Goal: Information Seeking & Learning: Learn about a topic

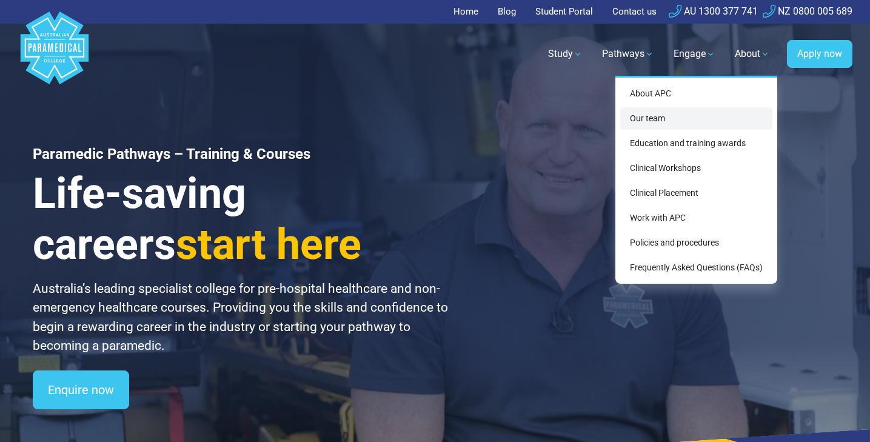
click at [703, 115] on link "Our team" at bounding box center [696, 118] width 152 height 22
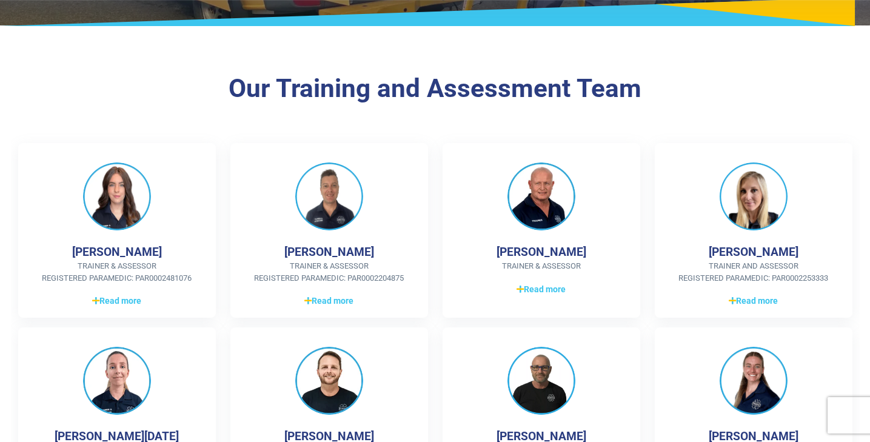
scroll to position [211, 0]
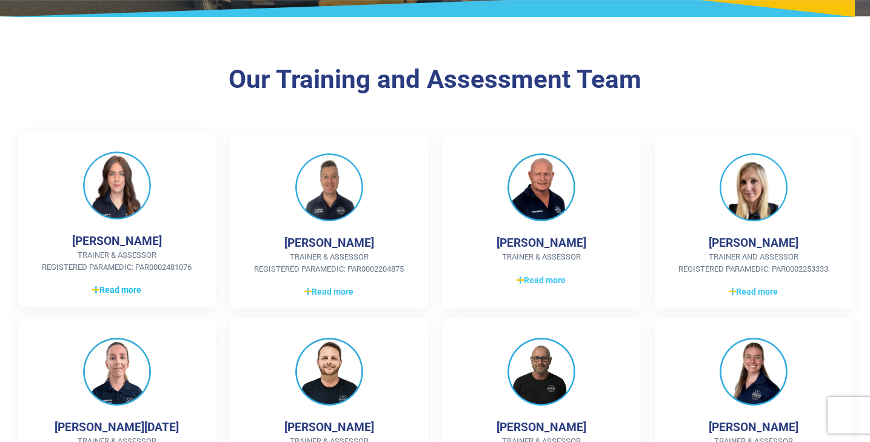
click at [130, 286] on span "Read more" at bounding box center [116, 290] width 49 height 13
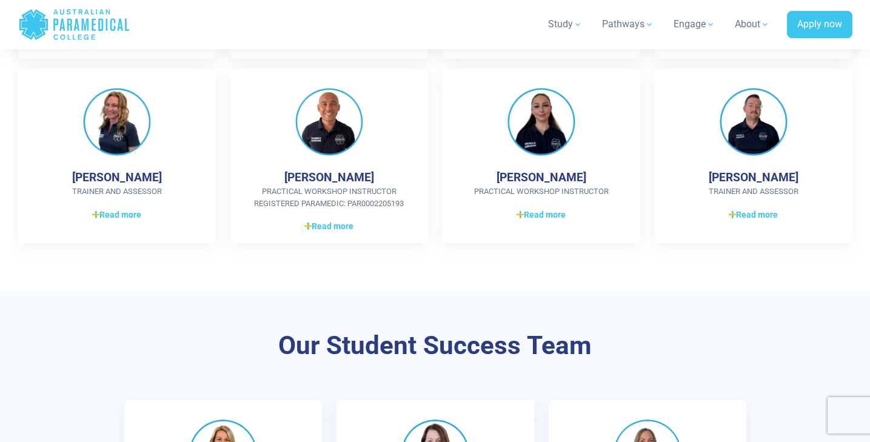
scroll to position [960, 0]
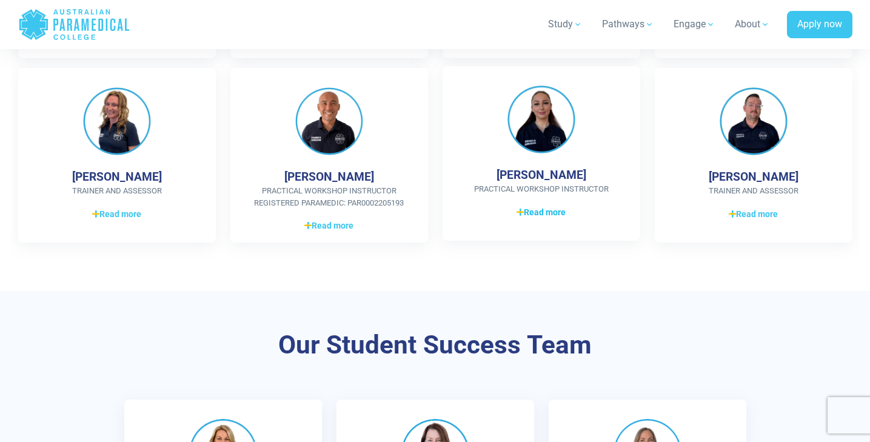
click at [562, 206] on span "Read more" at bounding box center [540, 212] width 49 height 13
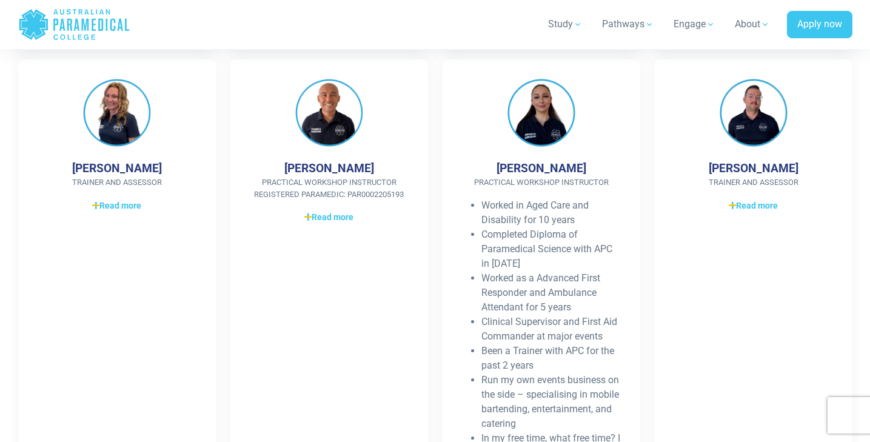
scroll to position [964, 0]
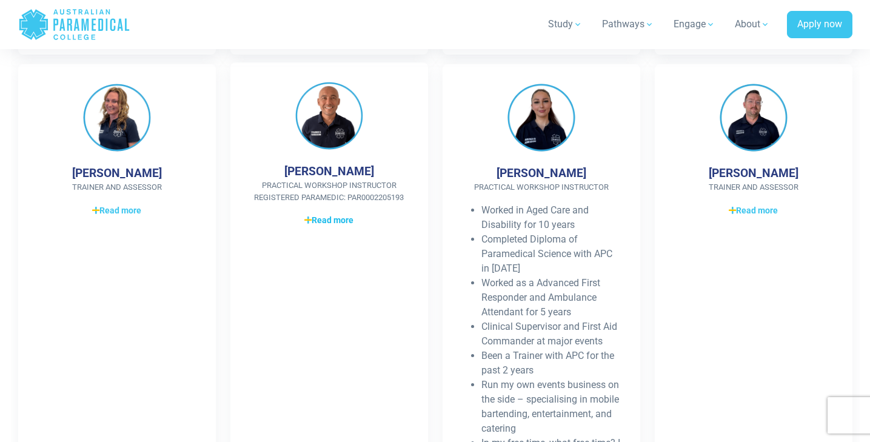
click at [347, 214] on span "Read more" at bounding box center [328, 220] width 49 height 13
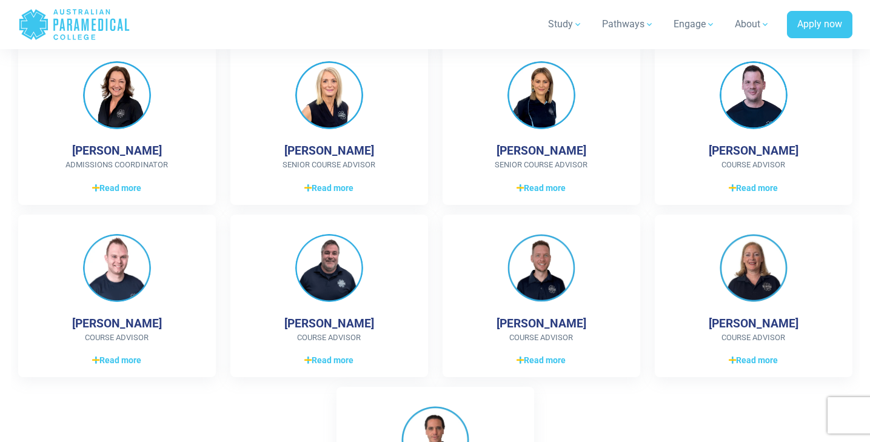
scroll to position [2137, 0]
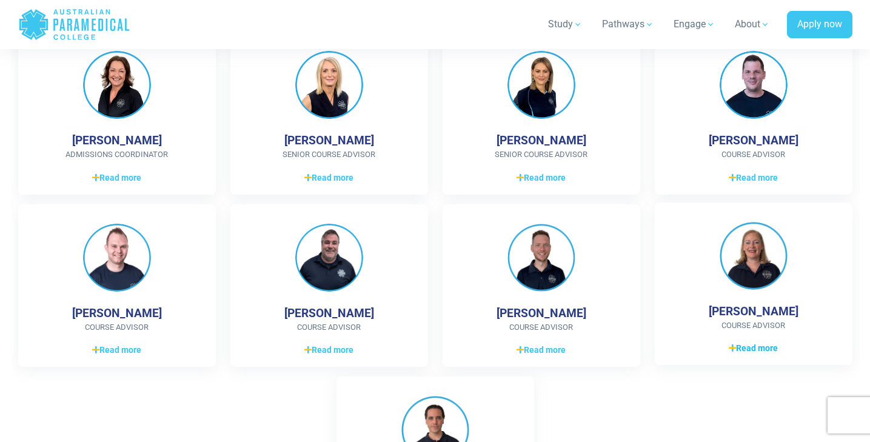
click at [740, 342] on span "Read more" at bounding box center [752, 348] width 49 height 13
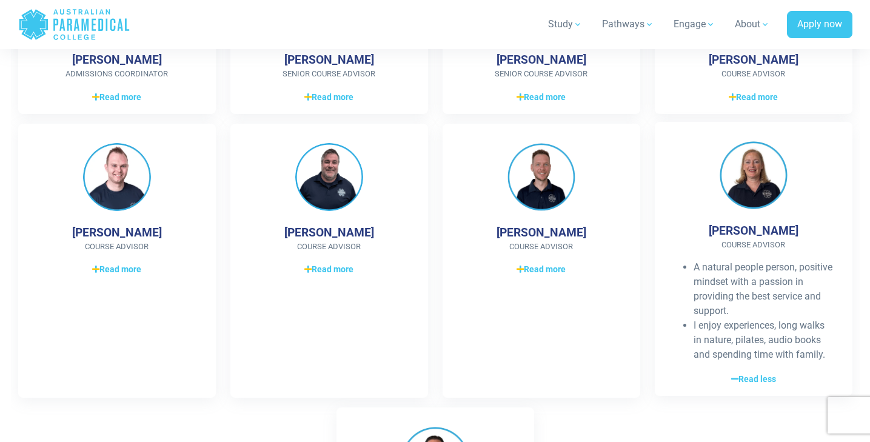
scroll to position [2221, 0]
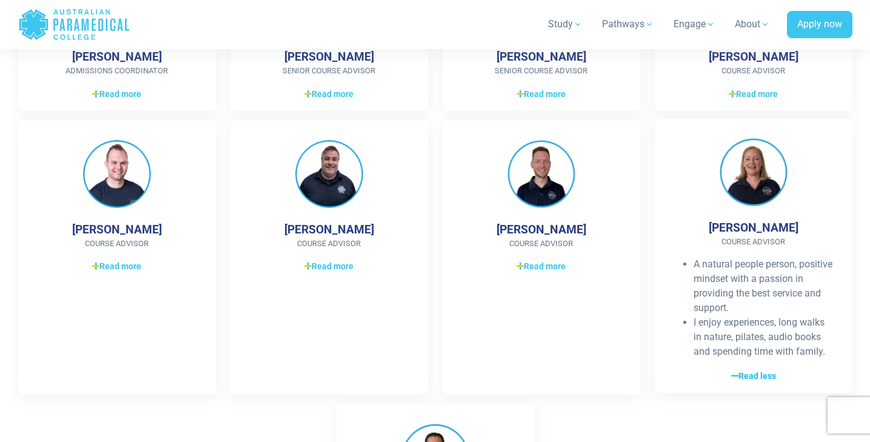
click at [742, 370] on span "Read less" at bounding box center [753, 376] width 45 height 13
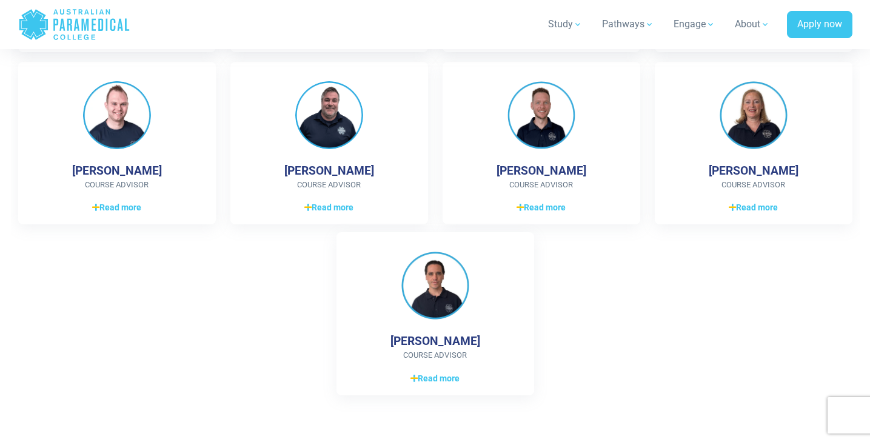
scroll to position [2290, 0]
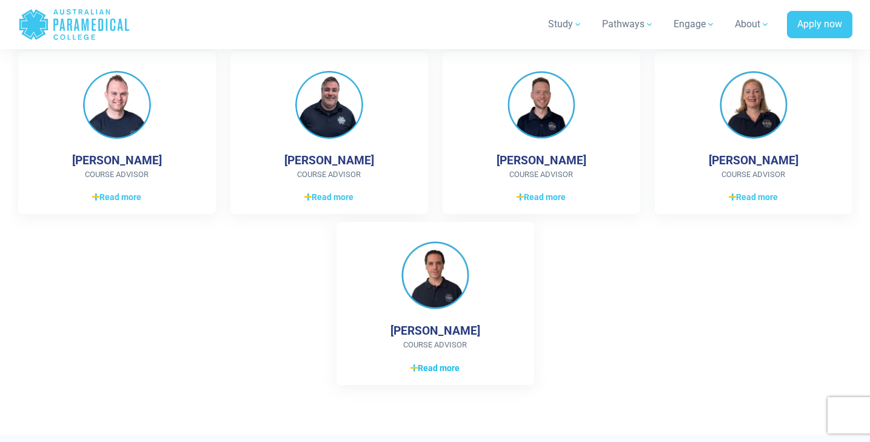
click at [430, 362] on span "Read more" at bounding box center [434, 368] width 49 height 13
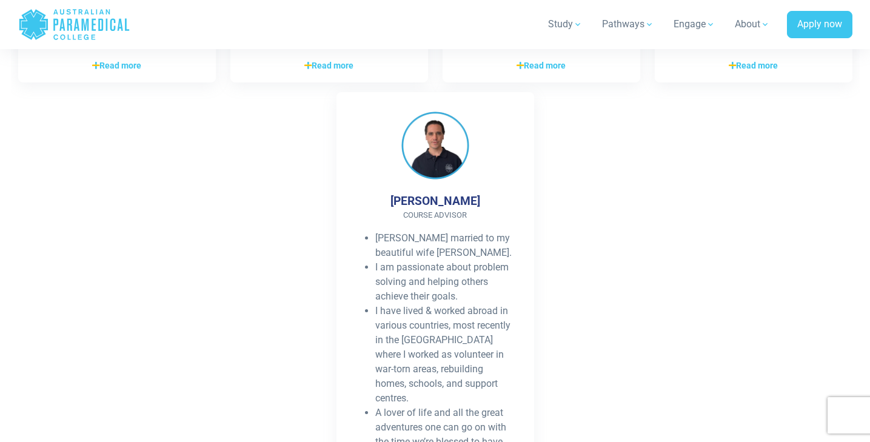
scroll to position [2424, 0]
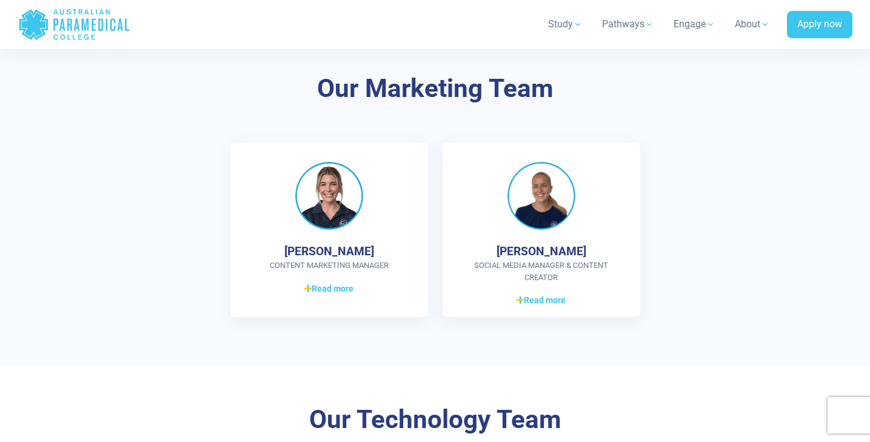
scroll to position [2694, 0]
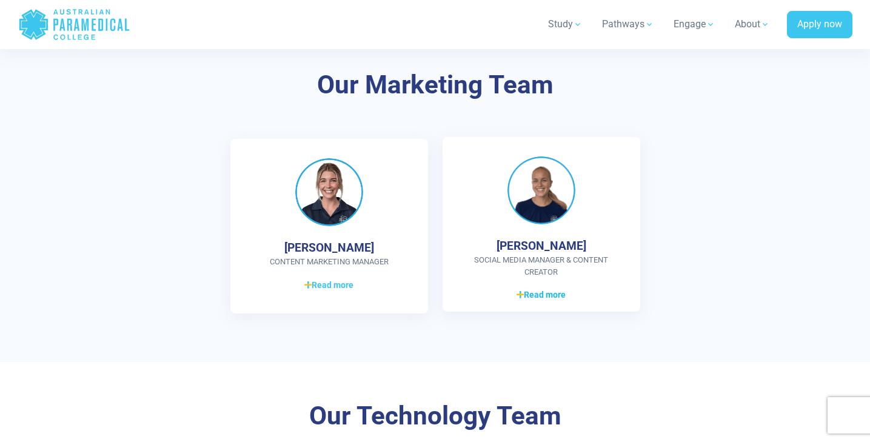
click at [528, 288] on span "Read more" at bounding box center [540, 294] width 49 height 13
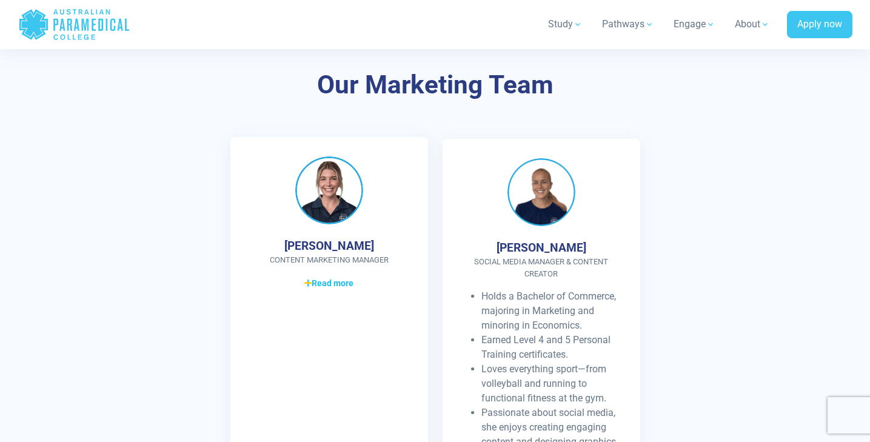
click at [340, 277] on span "Read more" at bounding box center [328, 283] width 49 height 13
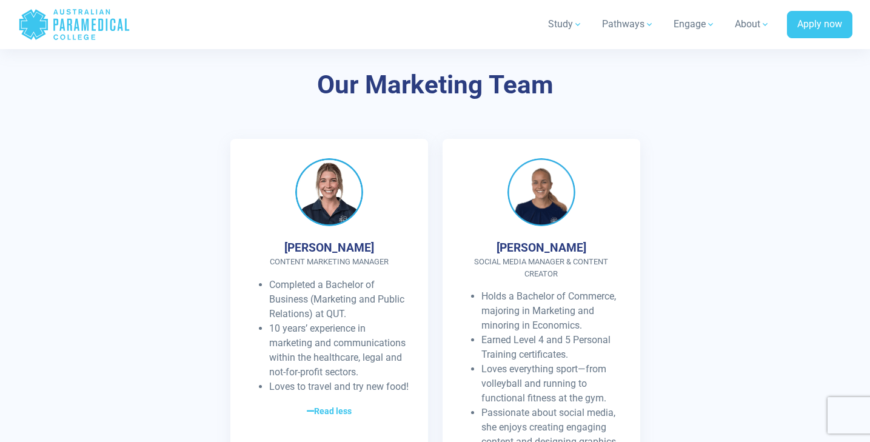
click at [434, 238] on div "[PERSON_NAME] Content Marketing Manager Completed a Bachelor of Business (Marke…" at bounding box center [329, 318] width 212 height 359
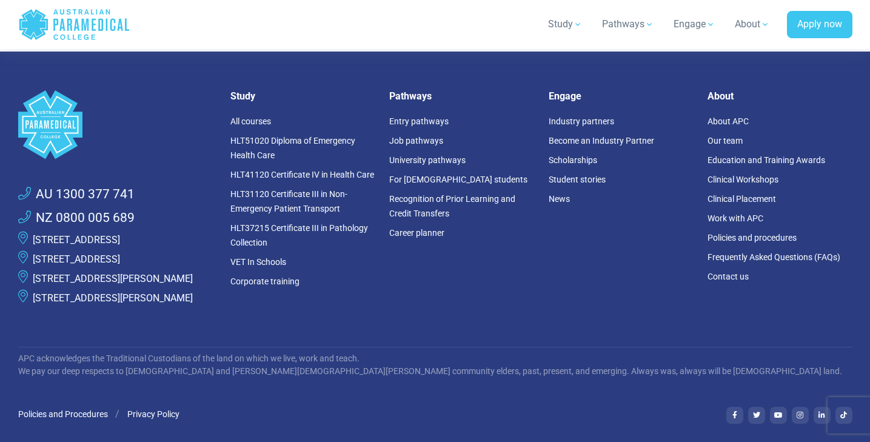
scroll to position [4666, 0]
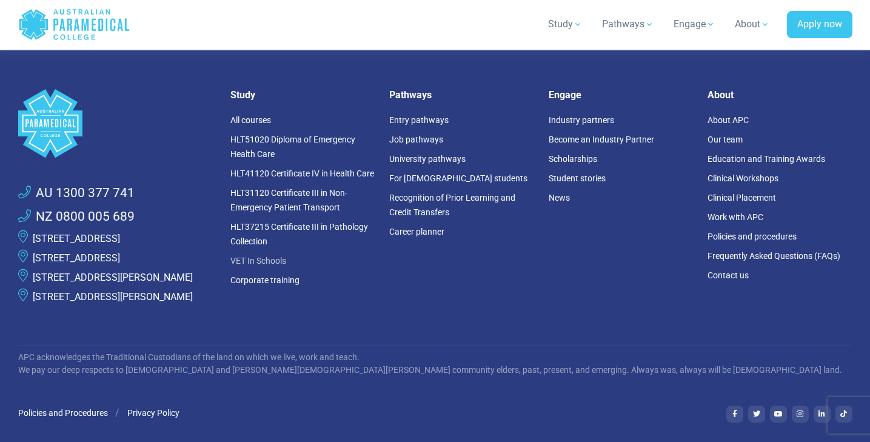
click at [266, 256] on link "VET In Schools" at bounding box center [258, 261] width 56 height 10
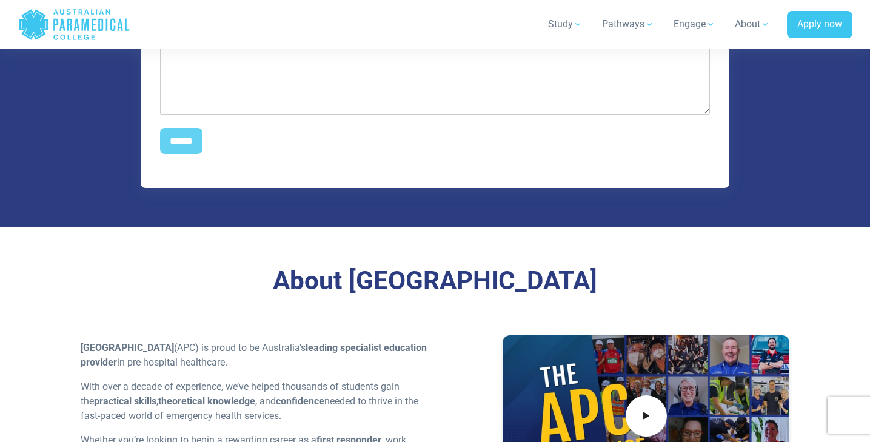
scroll to position [1649, 0]
